Goal: Task Accomplishment & Management: Complete application form

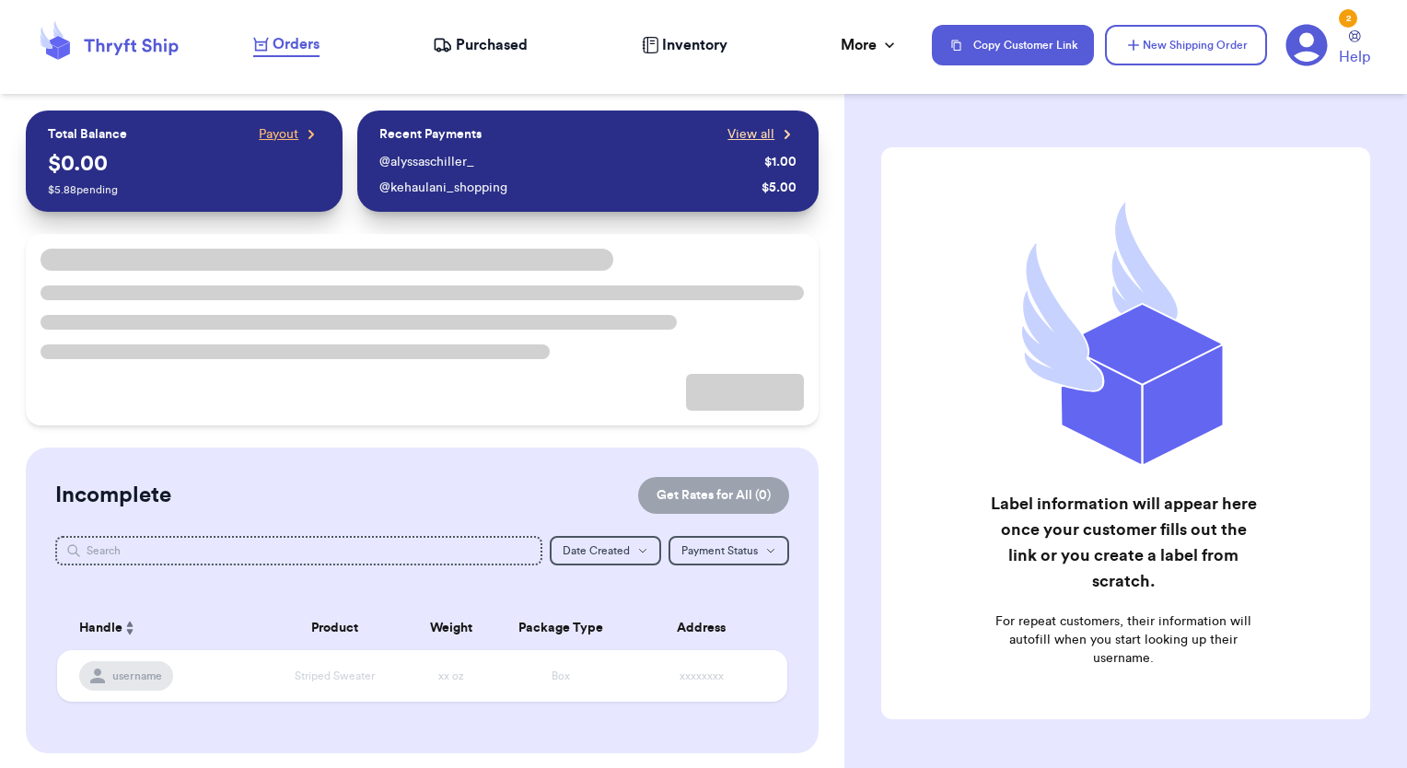
click at [737, 134] on span "View all" at bounding box center [750, 134] width 47 height 18
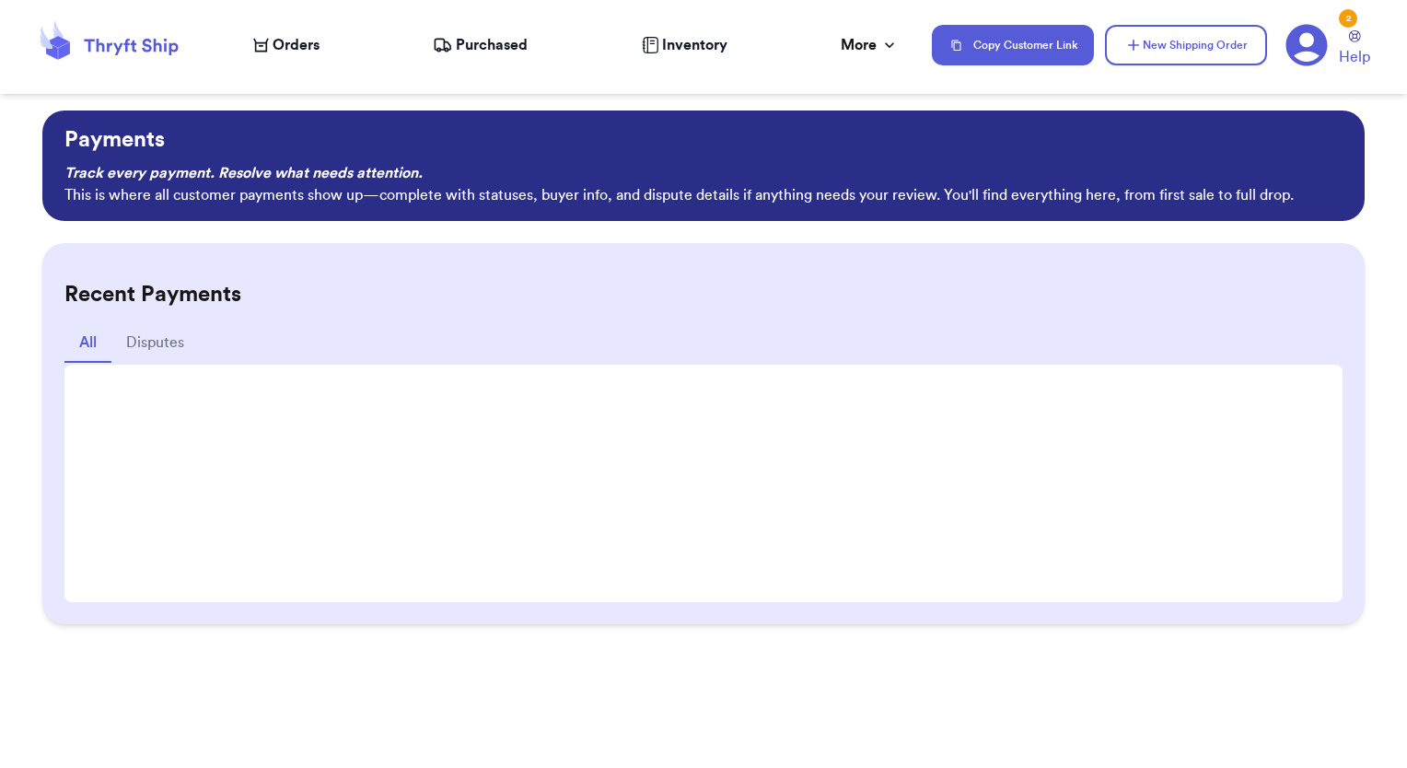
click at [298, 48] on span "Orders" at bounding box center [296, 45] width 47 height 22
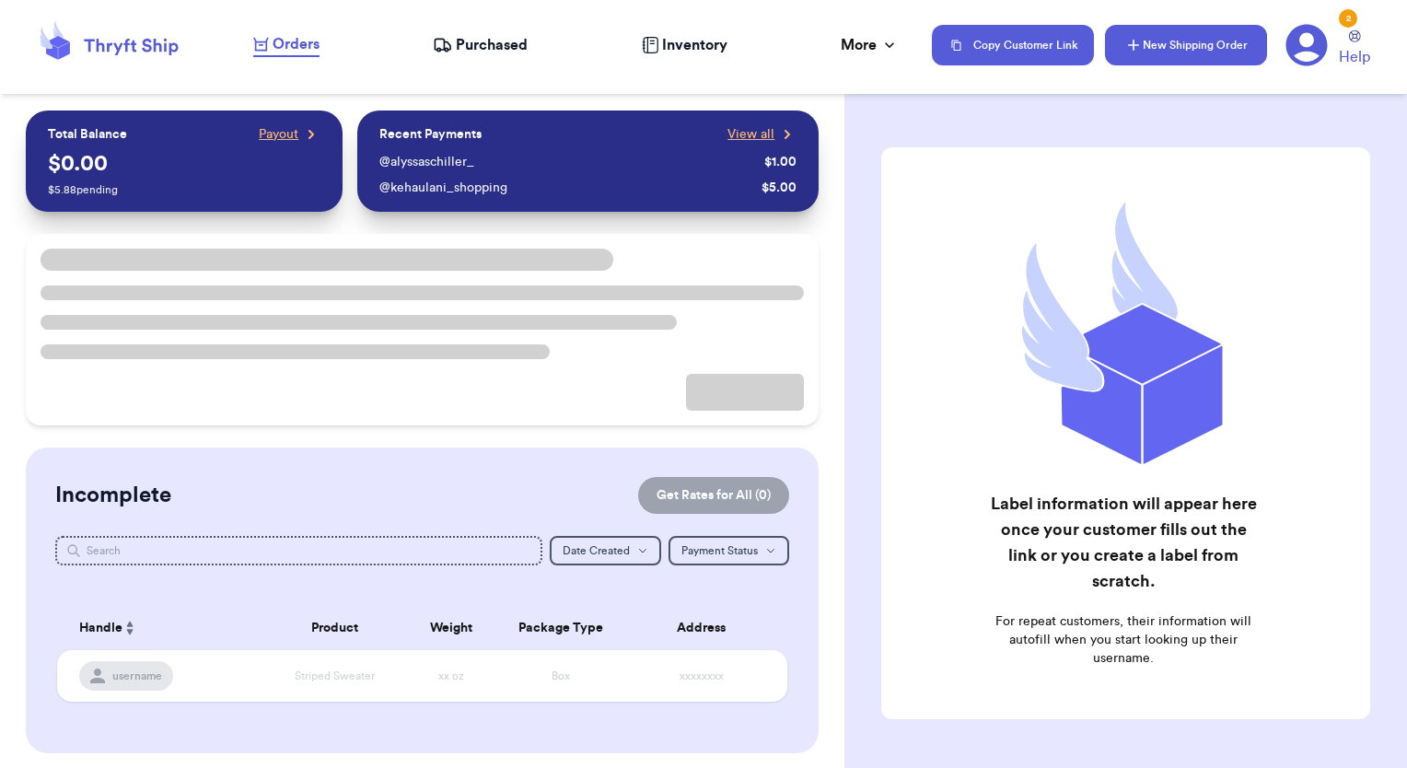
click at [1130, 53] on icon "button" at bounding box center [1133, 45] width 18 height 18
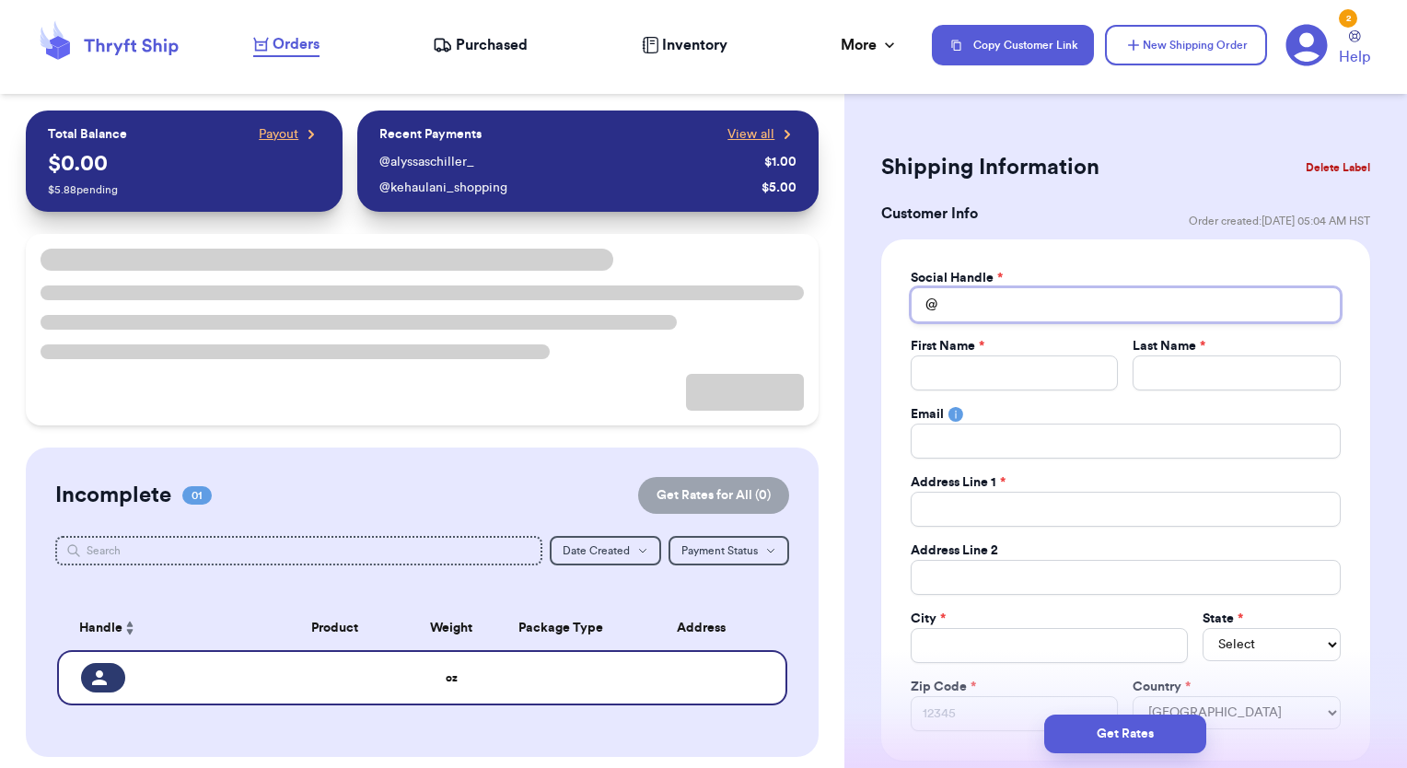
click at [1009, 298] on input "Total Amount Paid" at bounding box center [1126, 304] width 430 height 35
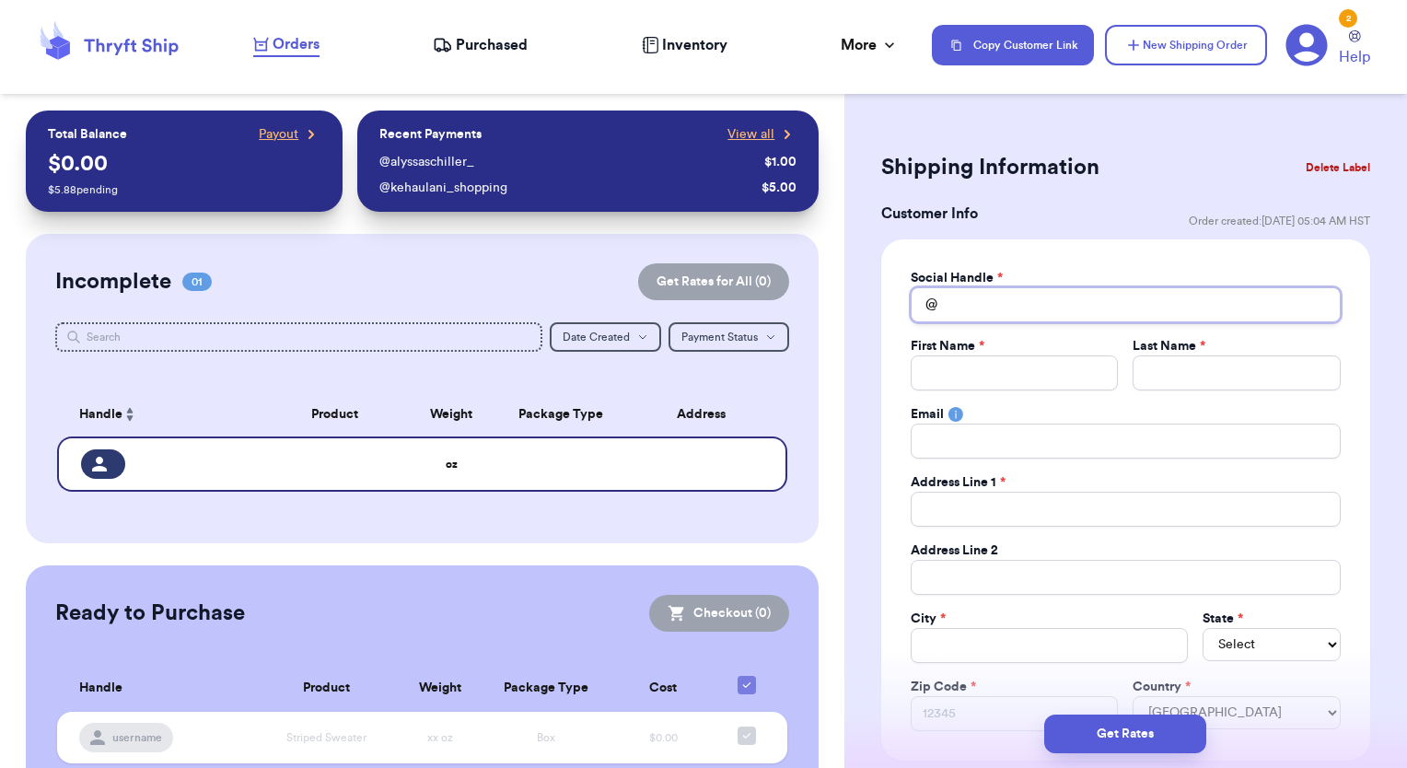
type input "t"
type input "te"
type input "tee"
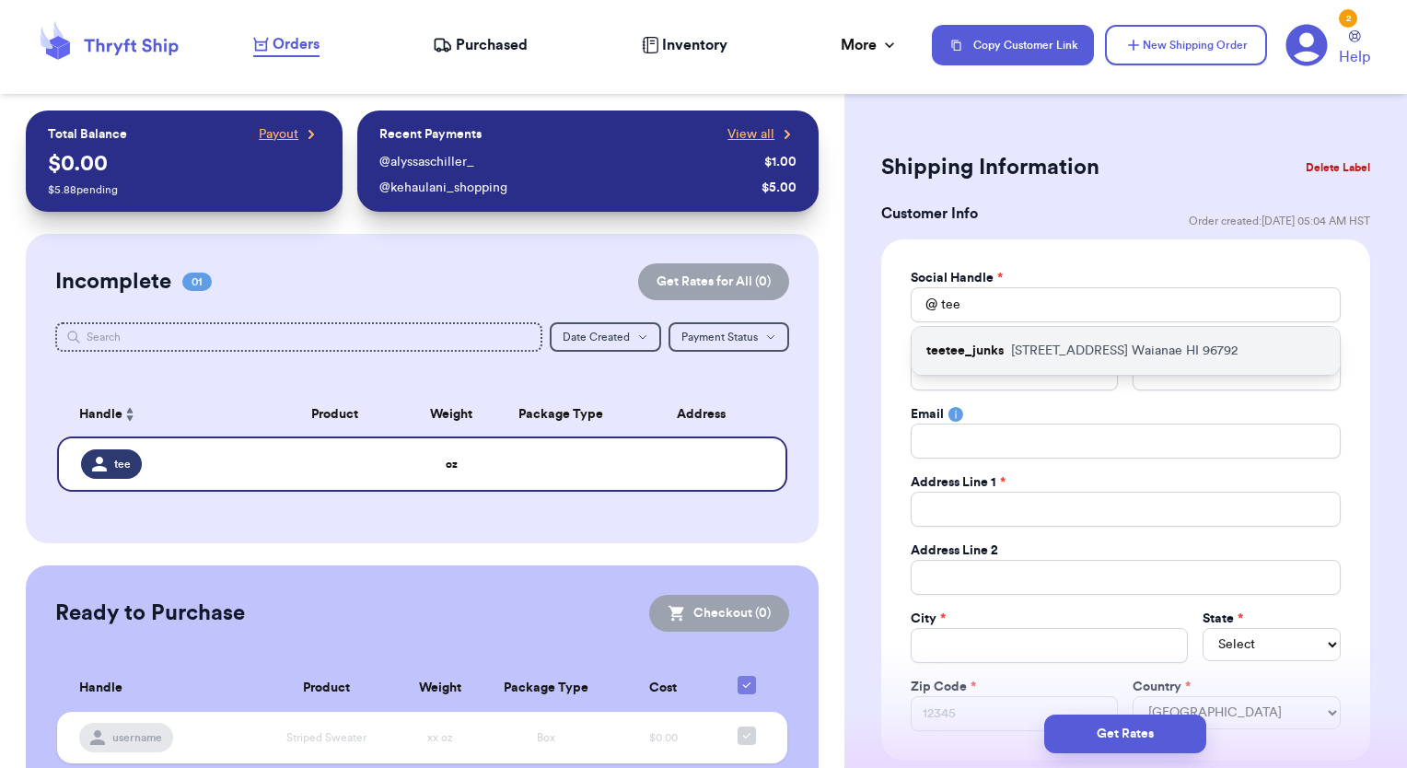
click at [982, 355] on p "teetee_junks" at bounding box center [964, 351] width 77 height 18
type input "teetee_junks"
type input "[PERSON_NAME]"
type input "Kapu"
type input "[EMAIL_ADDRESS][DOMAIN_NAME]"
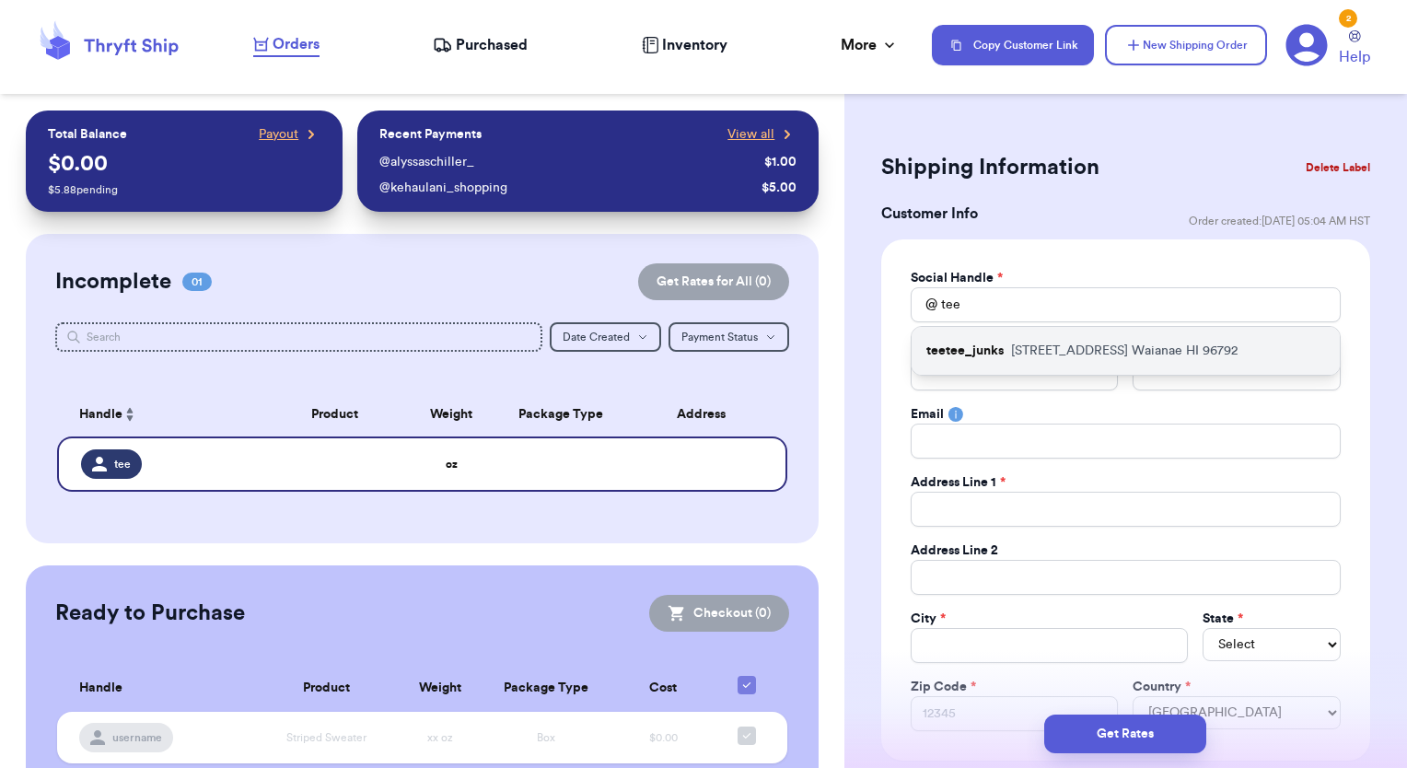
type input "[STREET_ADDRESS]"
type input "Waianae"
select select "HI"
type input "96792"
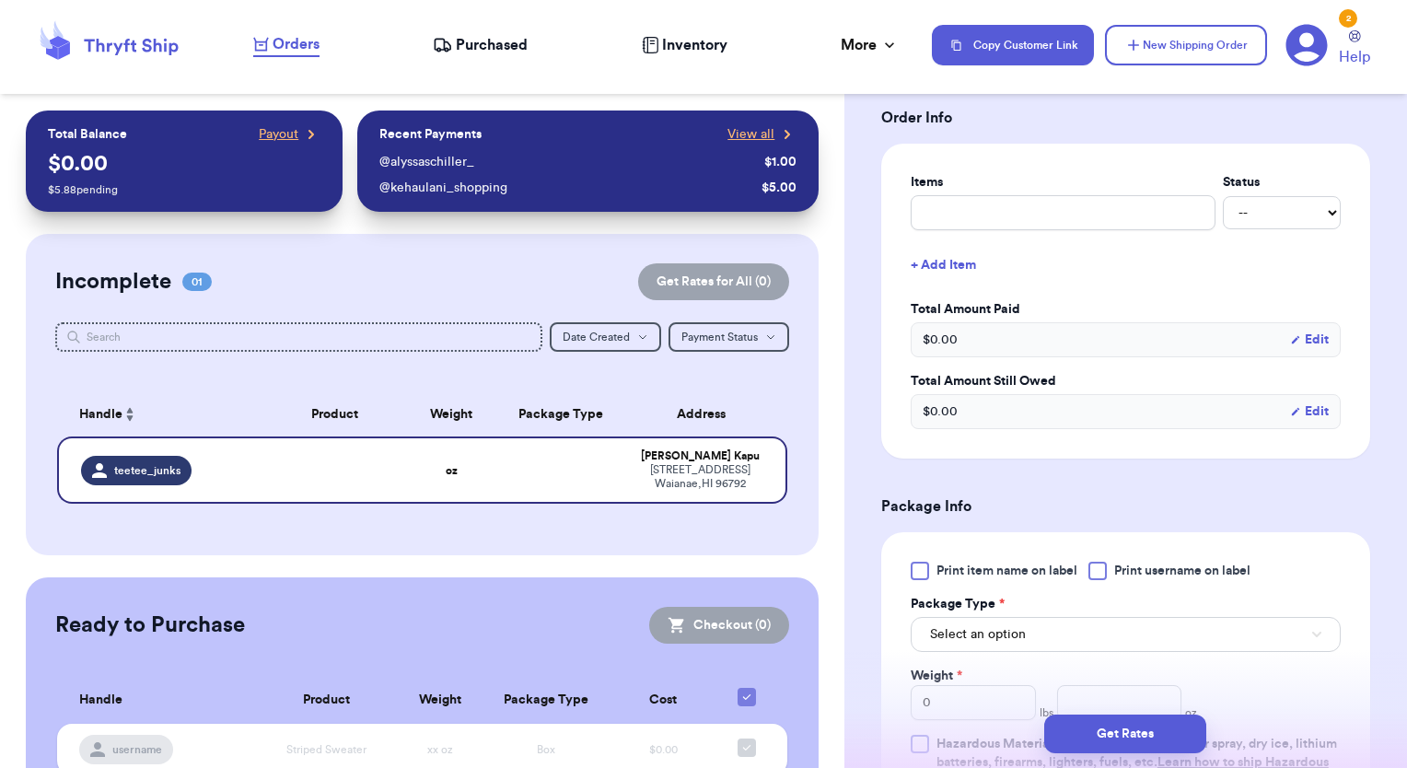
scroll to position [737, 0]
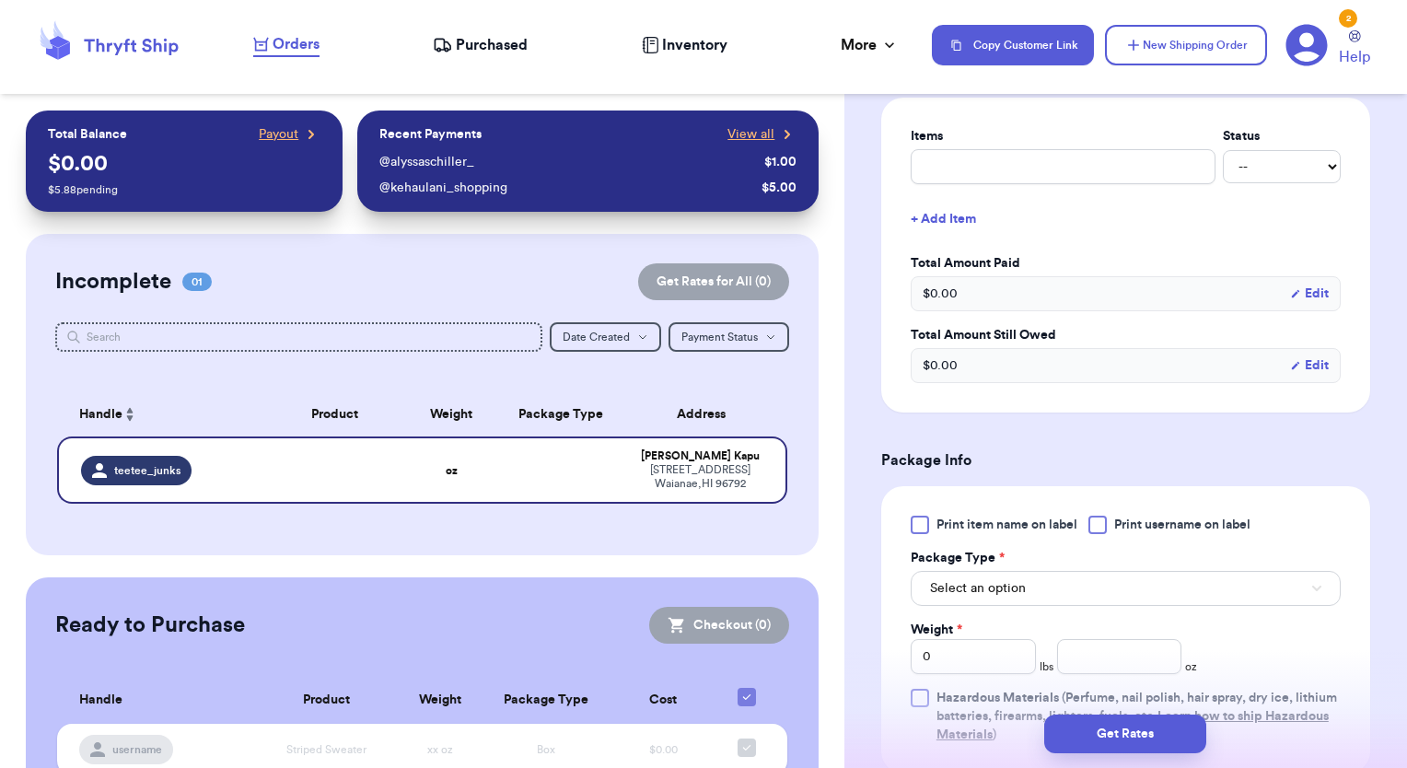
click at [1104, 518] on div at bounding box center [1097, 525] width 18 height 18
click at [0, 0] on input "Print username on label" at bounding box center [0, 0] width 0 height 0
click at [1097, 574] on button "Select an option" at bounding box center [1126, 588] width 430 height 35
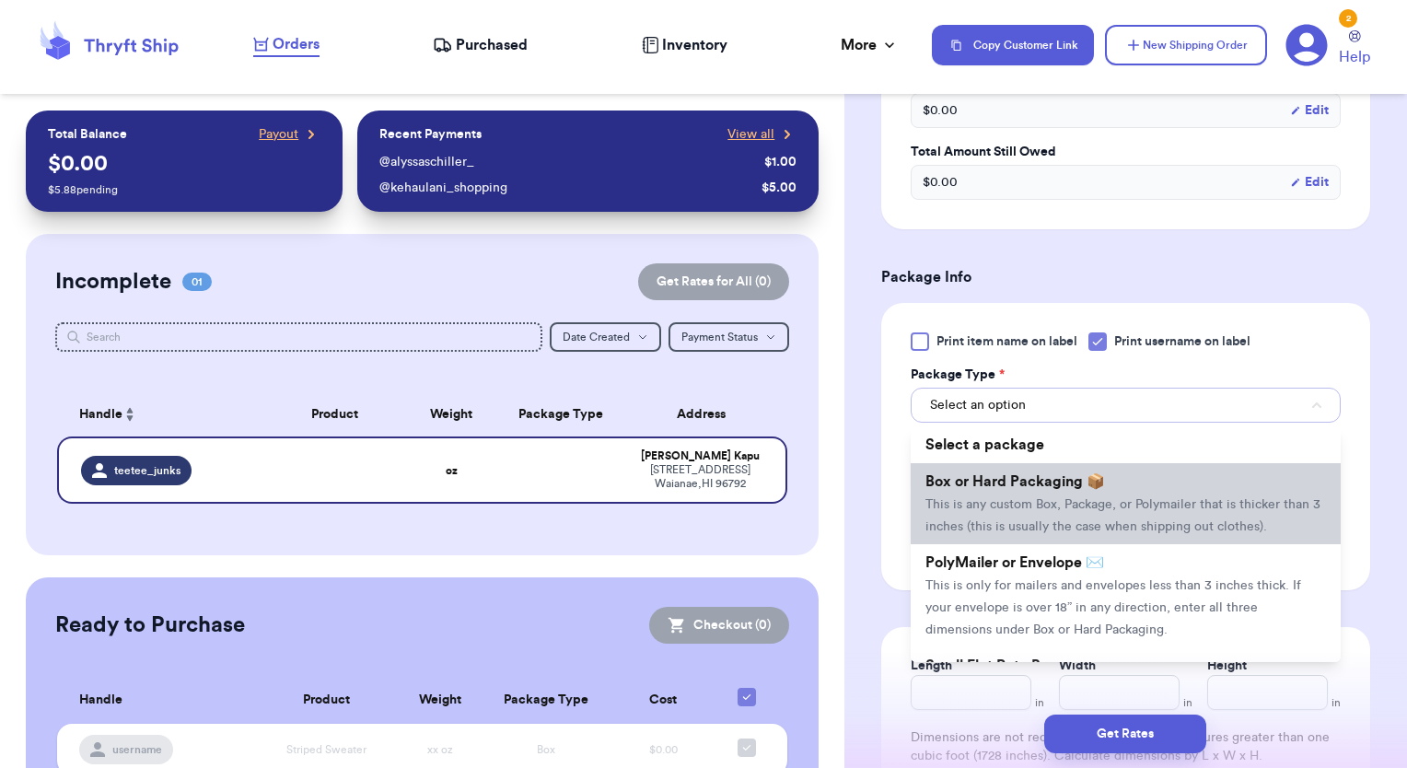
scroll to position [921, 0]
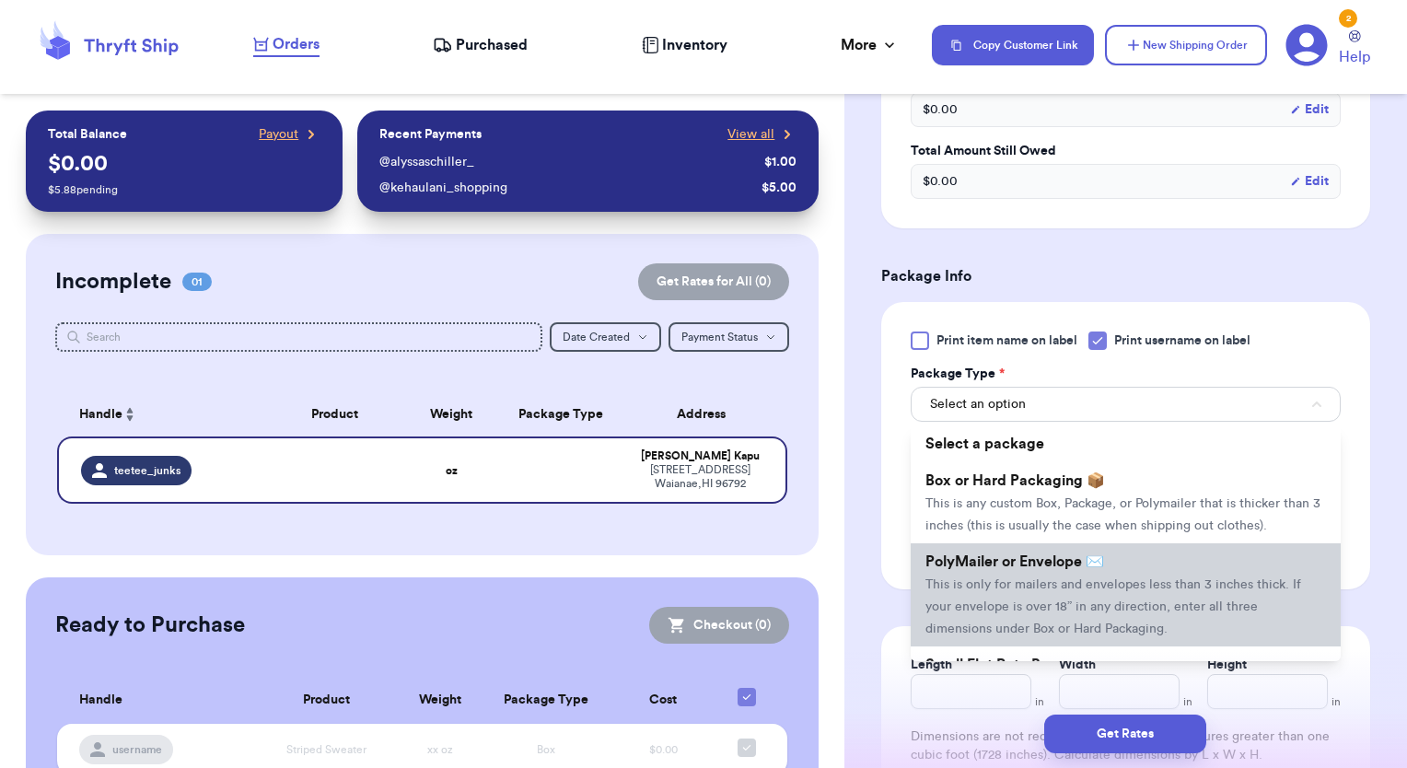
click at [1110, 576] on li "PolyMailer or Envelope ✉️ This is only for mailers and envelopes less than 3 in…" at bounding box center [1126, 594] width 430 height 103
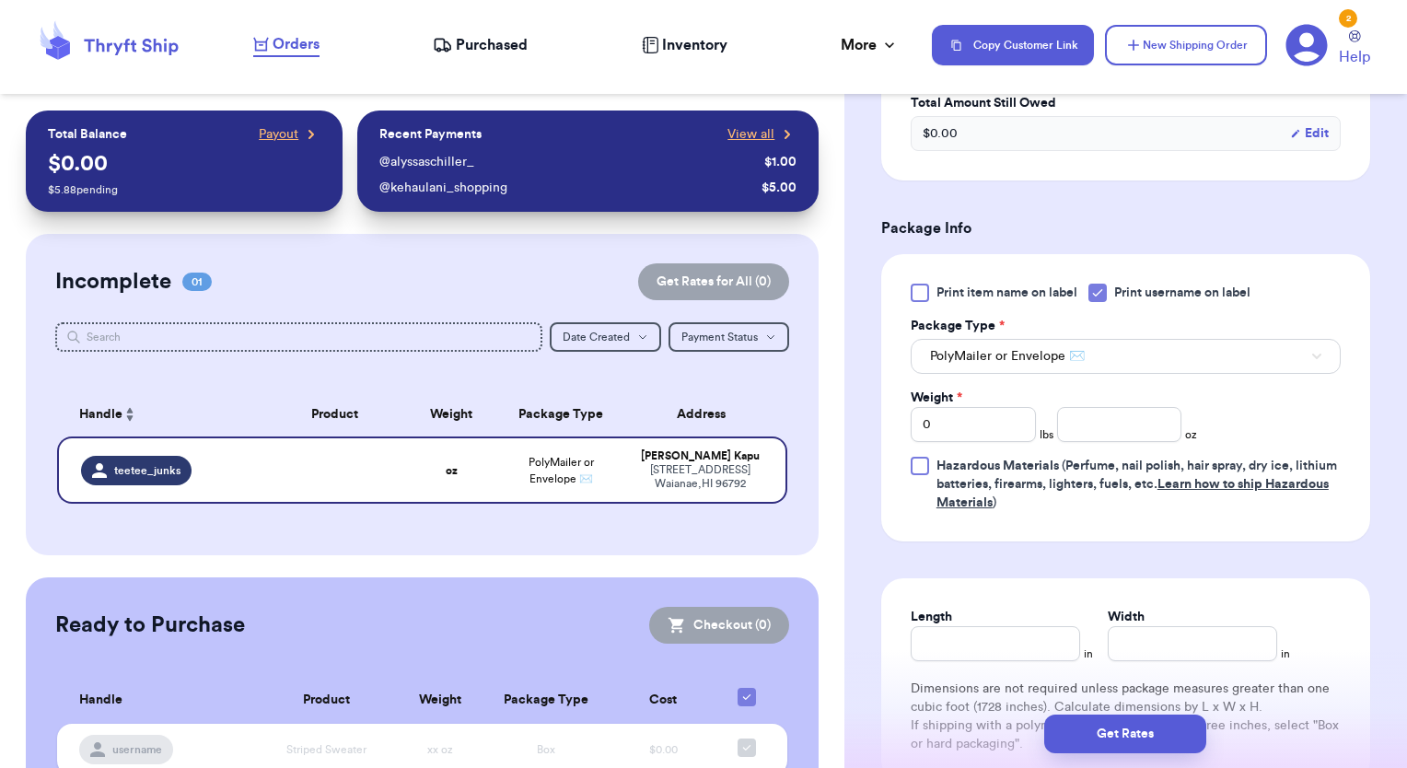
scroll to position [1013, 0]
